Goal: Task Accomplishment & Management: Manage account settings

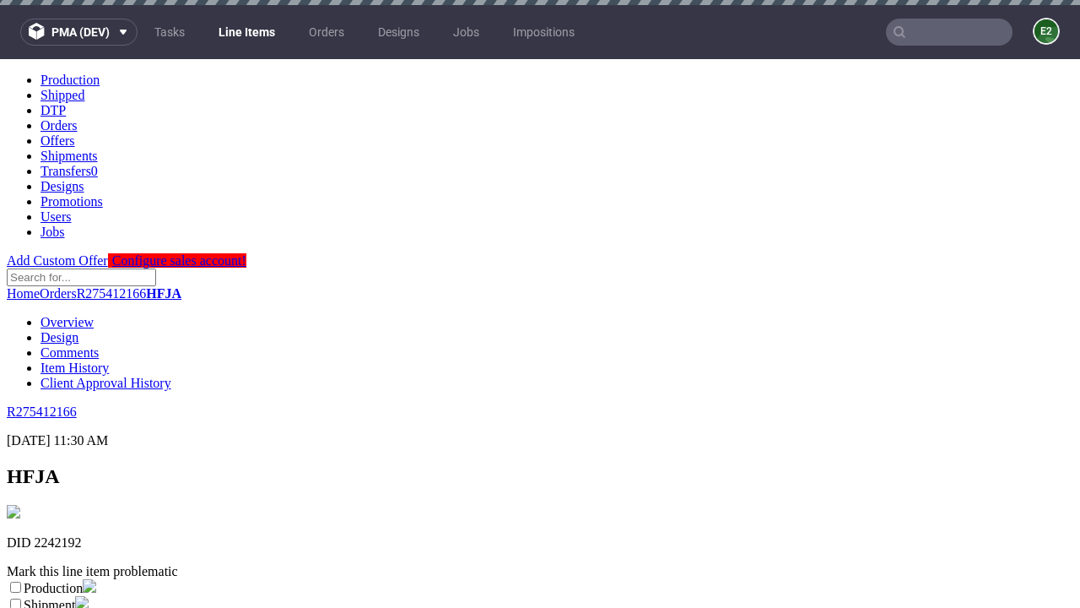
scroll to position [297, 0]
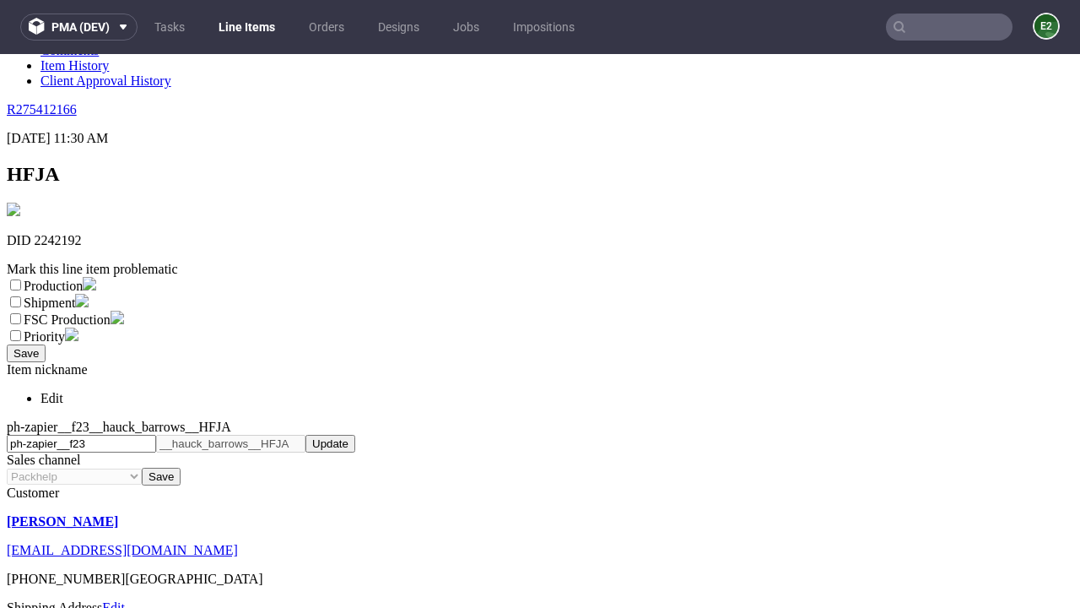
select select "dtp_ca_needed"
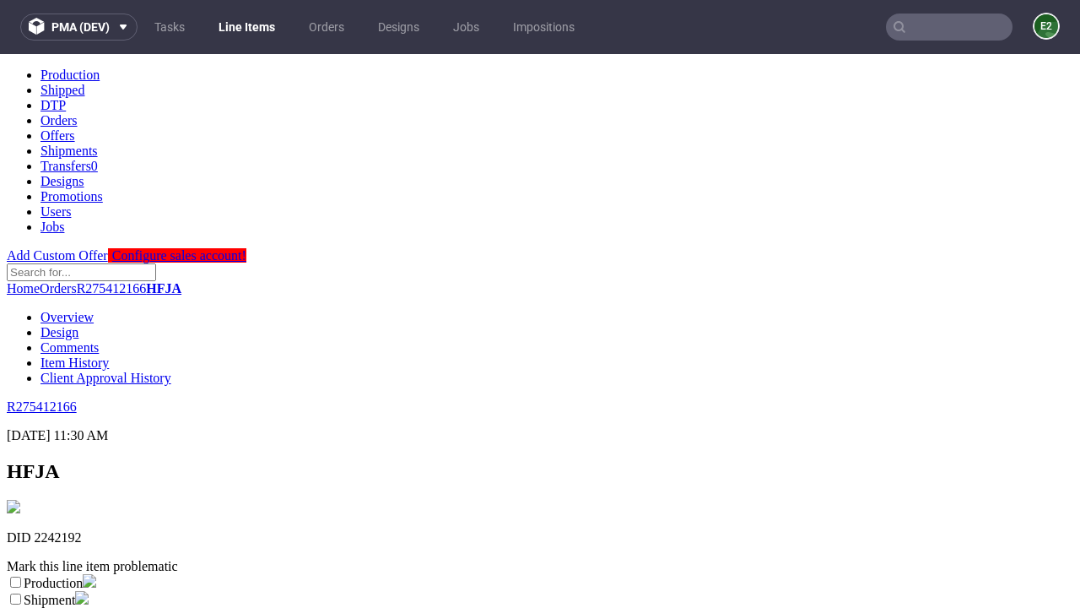
scroll to position [0, 0]
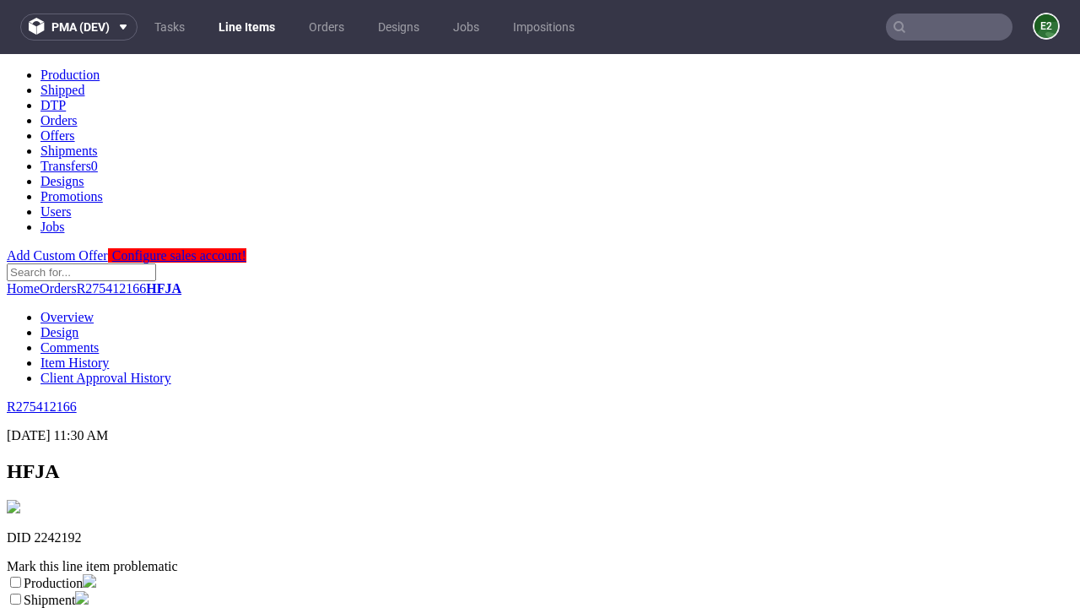
checkbox input "true"
